Goal: Task Accomplishment & Management: Complete application form

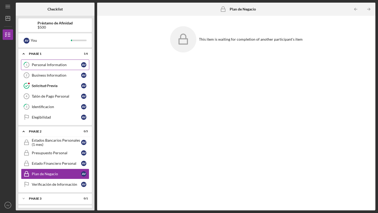
click at [35, 67] on link "1 Personal Information A V" at bounding box center [55, 65] width 68 height 10
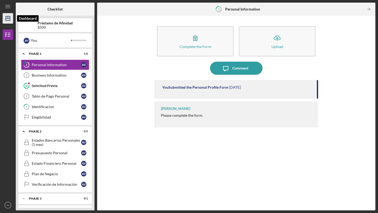
click at [7, 17] on icon "Icon/Dashboard" at bounding box center [7, 18] width 13 height 13
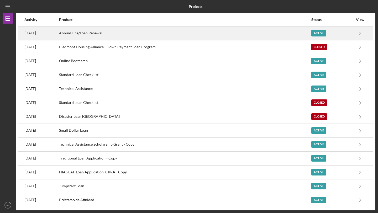
click at [58, 34] on div "[DATE]" at bounding box center [41, 33] width 34 height 13
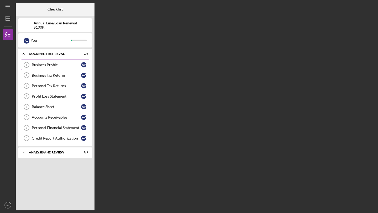
click at [42, 64] on div "Business Profile" at bounding box center [56, 65] width 49 height 4
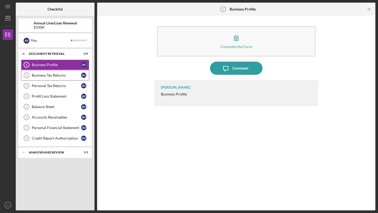
click at [49, 77] on div "Business Tax Returns" at bounding box center [56, 75] width 49 height 4
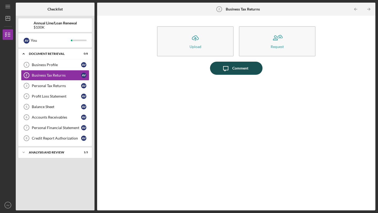
click at [232, 73] on div "Comment" at bounding box center [240, 68] width 16 height 13
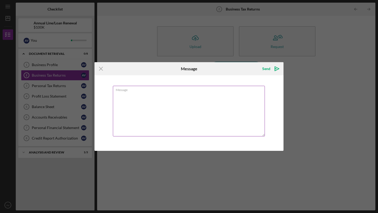
click at [146, 115] on textarea "Message" at bounding box center [189, 111] width 152 height 51
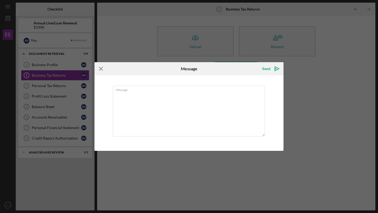
click at [100, 69] on icon "Icon/Menu Close" at bounding box center [100, 68] width 13 height 13
